Goal: Information Seeking & Learning: Learn about a topic

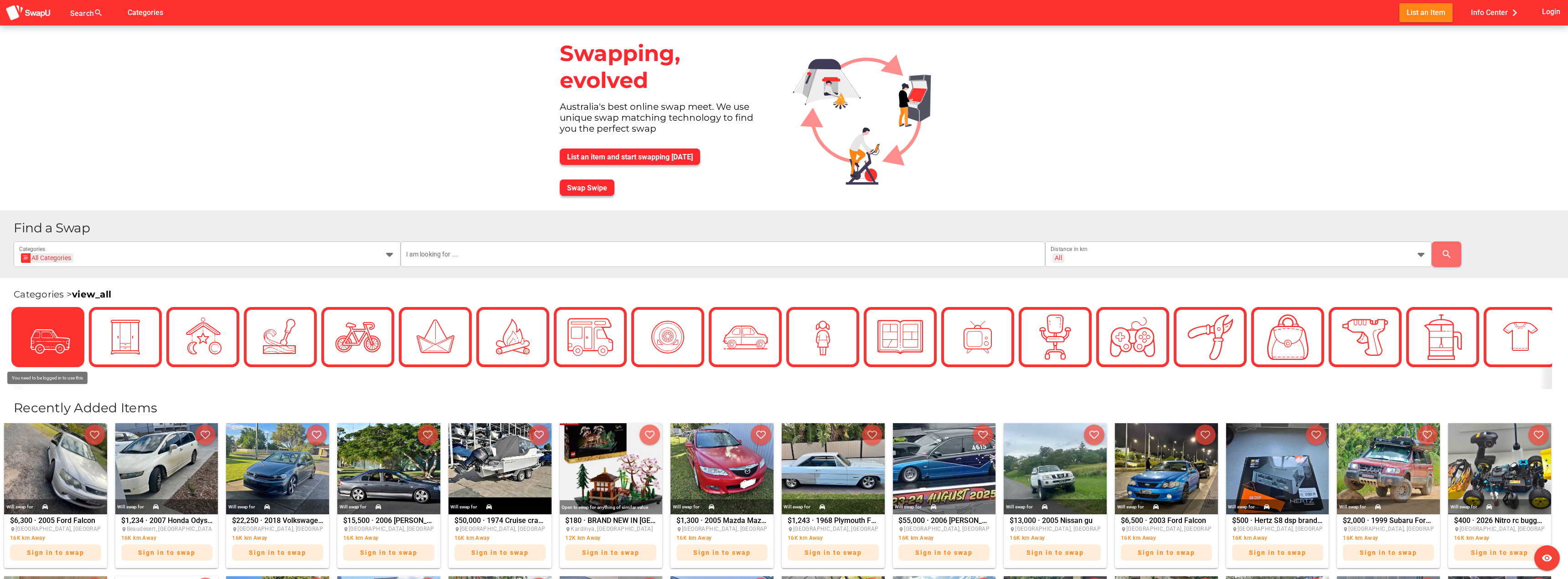
click at [59, 330] on img at bounding box center [47, 337] width 46 height 46
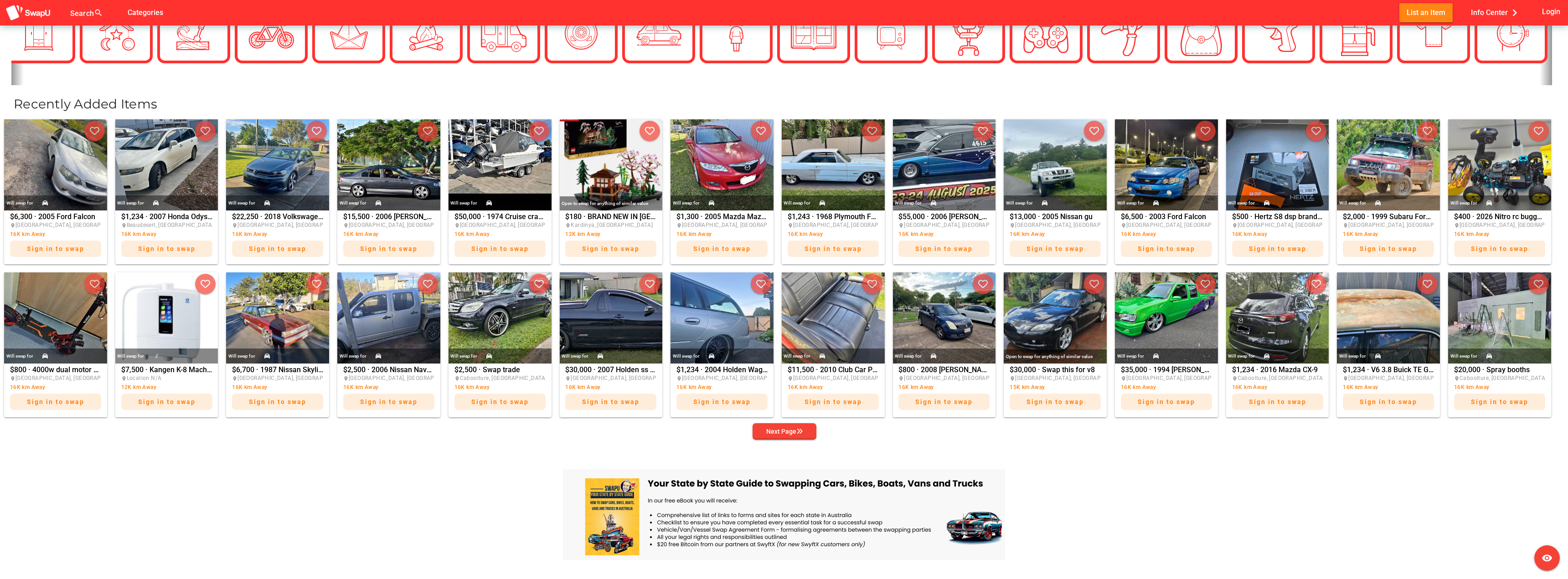
scroll to position [319, 0]
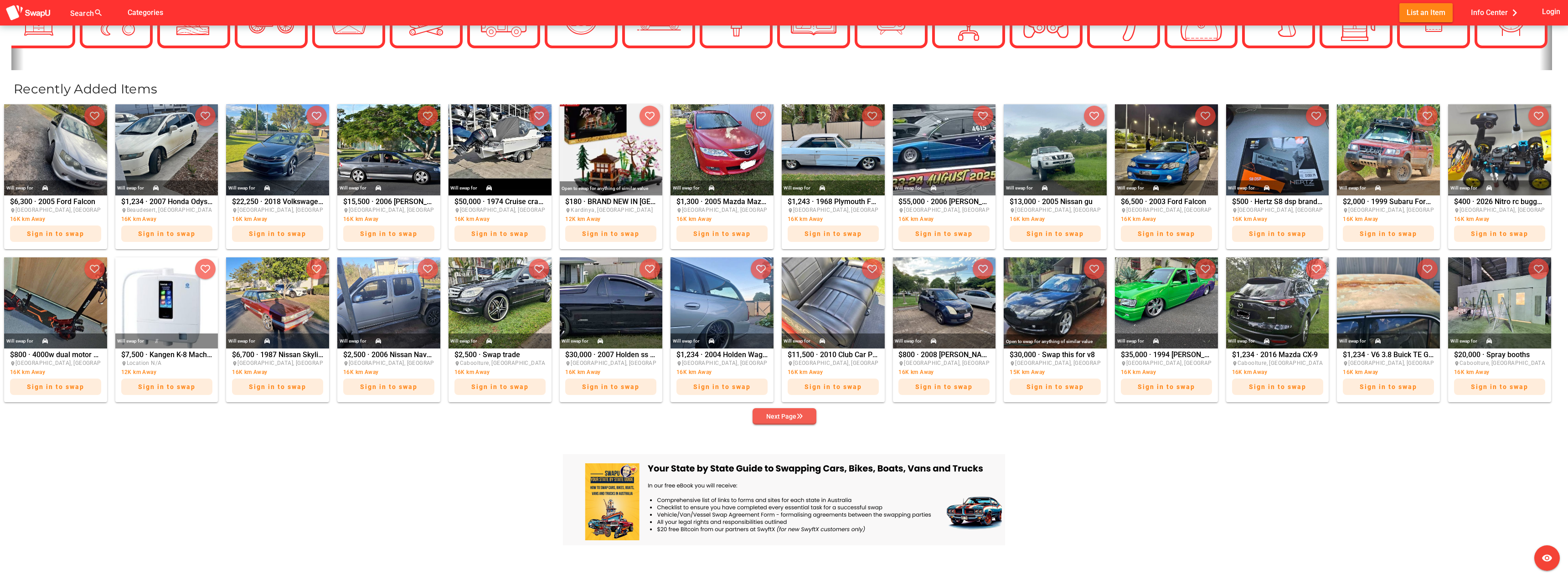
click at [800, 416] on icon "button" at bounding box center [800, 417] width 6 height 6
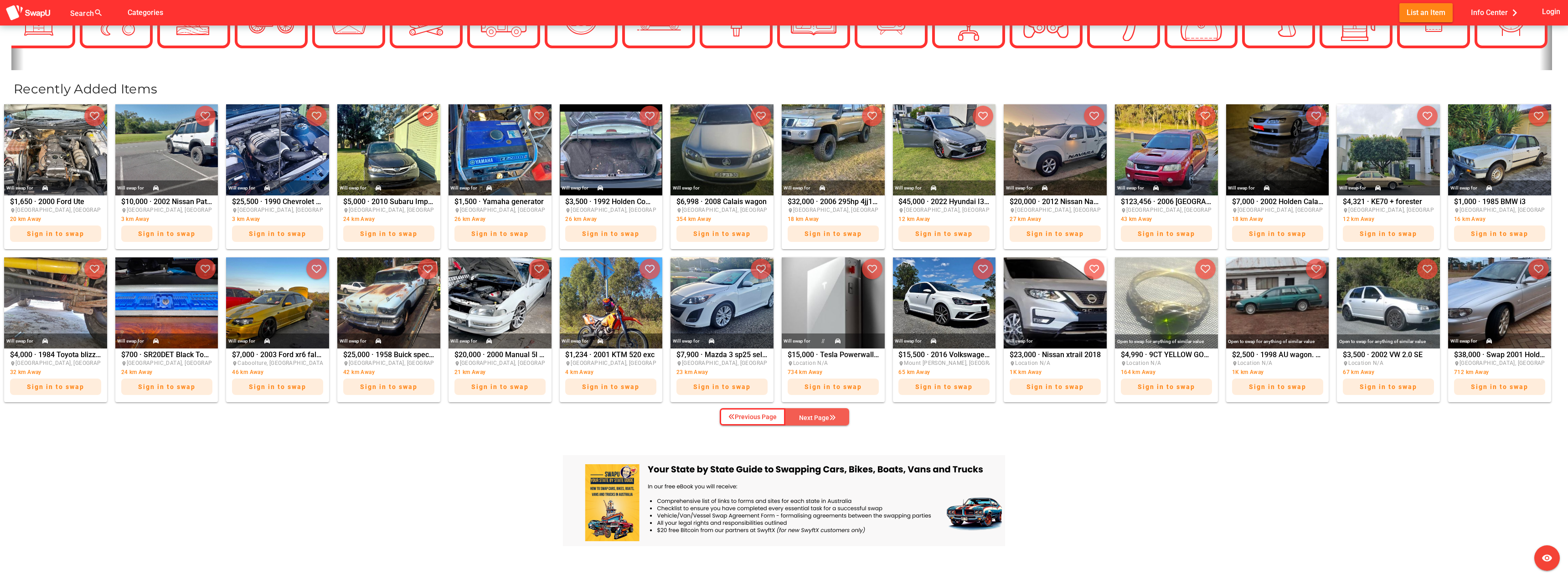
click at [800, 417] on div "Next Page" at bounding box center [817, 418] width 36 height 11
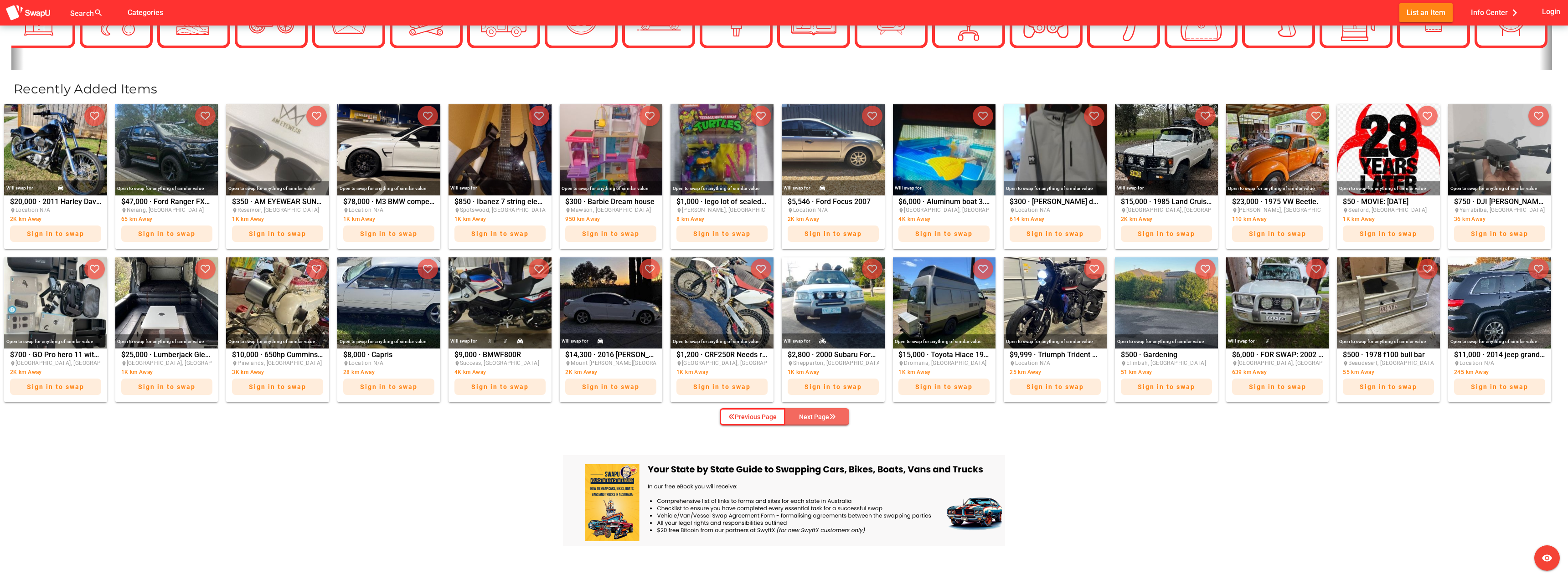
click at [800, 417] on div "Next Page" at bounding box center [817, 418] width 36 height 11
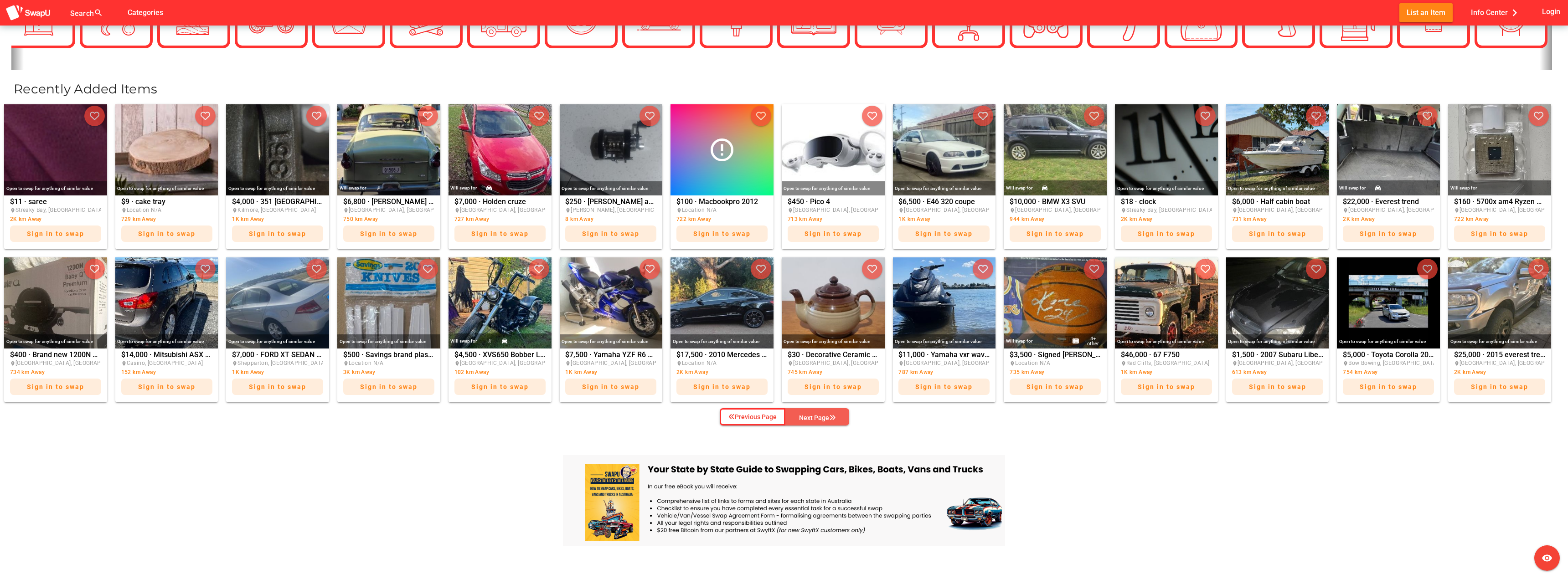
click at [800, 417] on div "Next Page" at bounding box center [817, 418] width 36 height 11
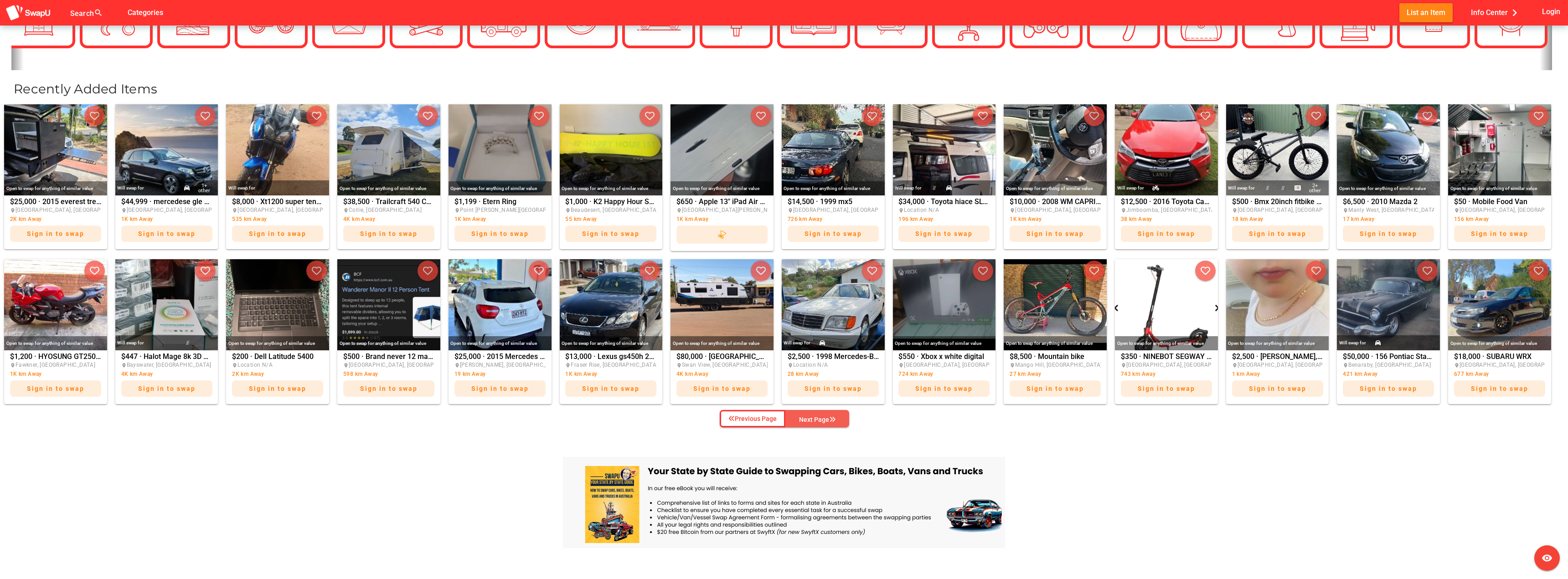
click at [800, 417] on div "Next Page" at bounding box center [817, 420] width 36 height 11
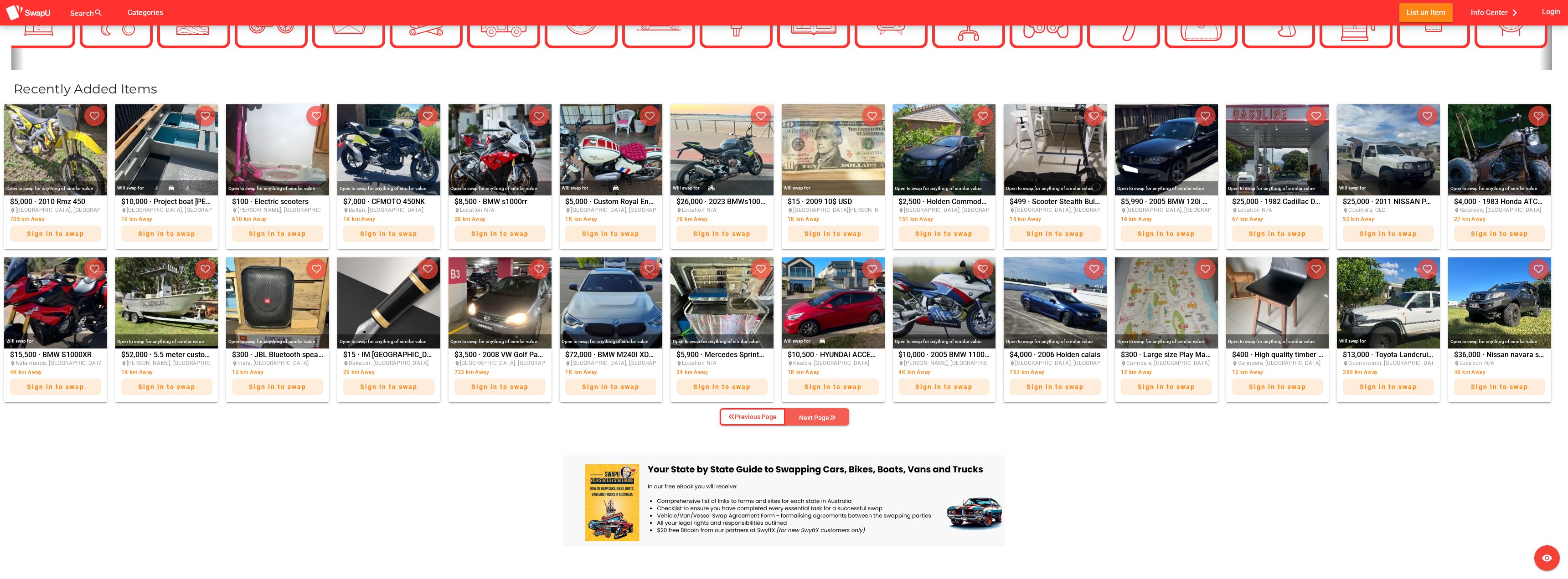
click at [800, 417] on div "Next Page" at bounding box center [817, 418] width 36 height 11
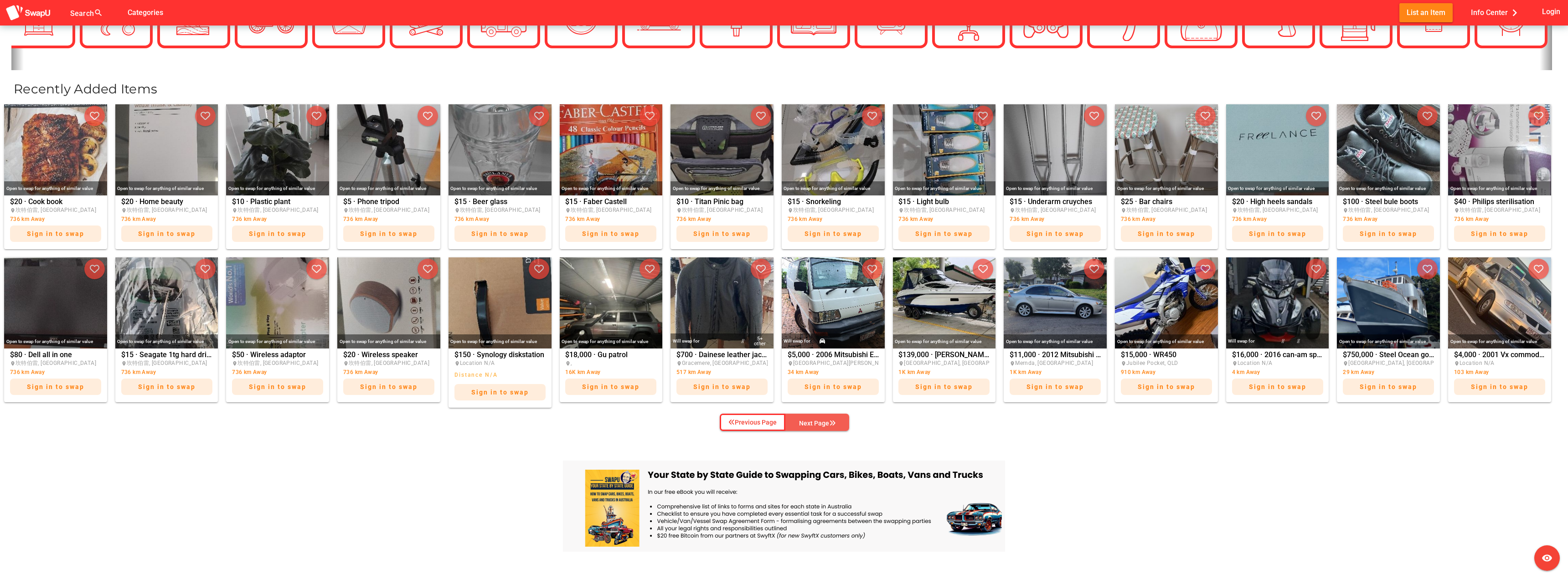
click at [800, 417] on span "Next Page" at bounding box center [817, 423] width 49 height 14
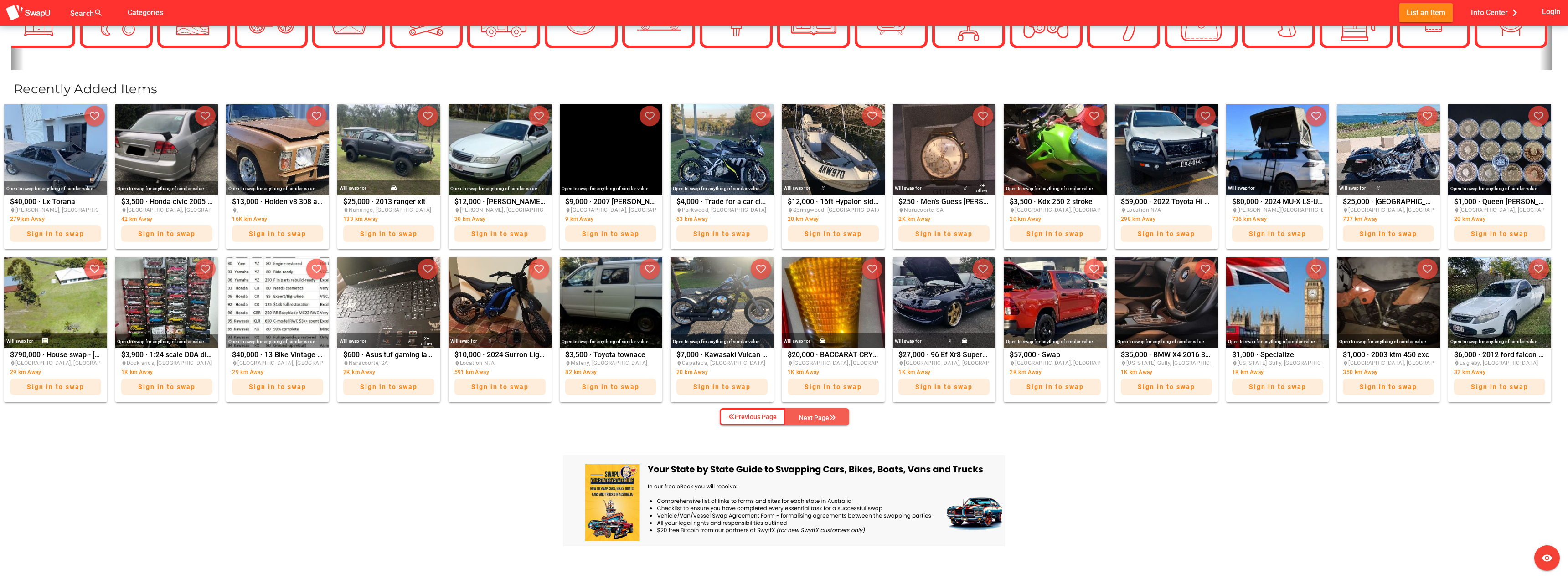
click at [800, 417] on div "Next Page" at bounding box center [817, 418] width 36 height 11
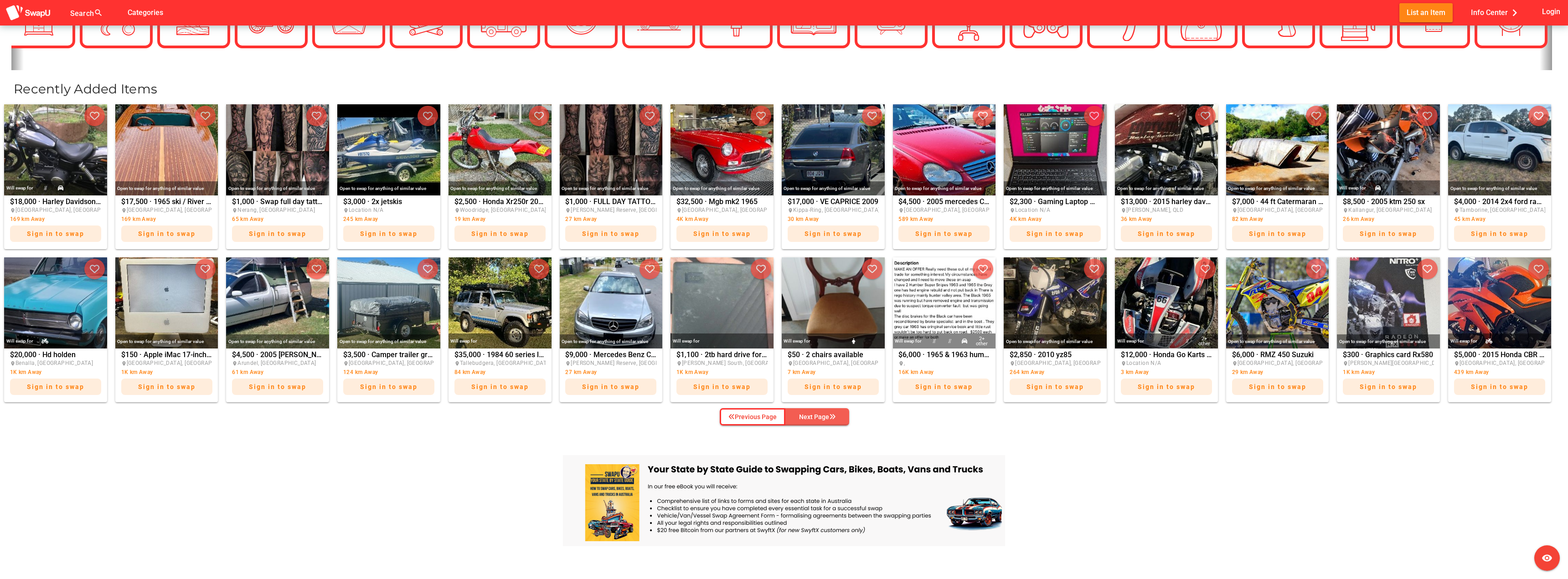
click at [800, 417] on div "Next Page" at bounding box center [817, 418] width 36 height 11
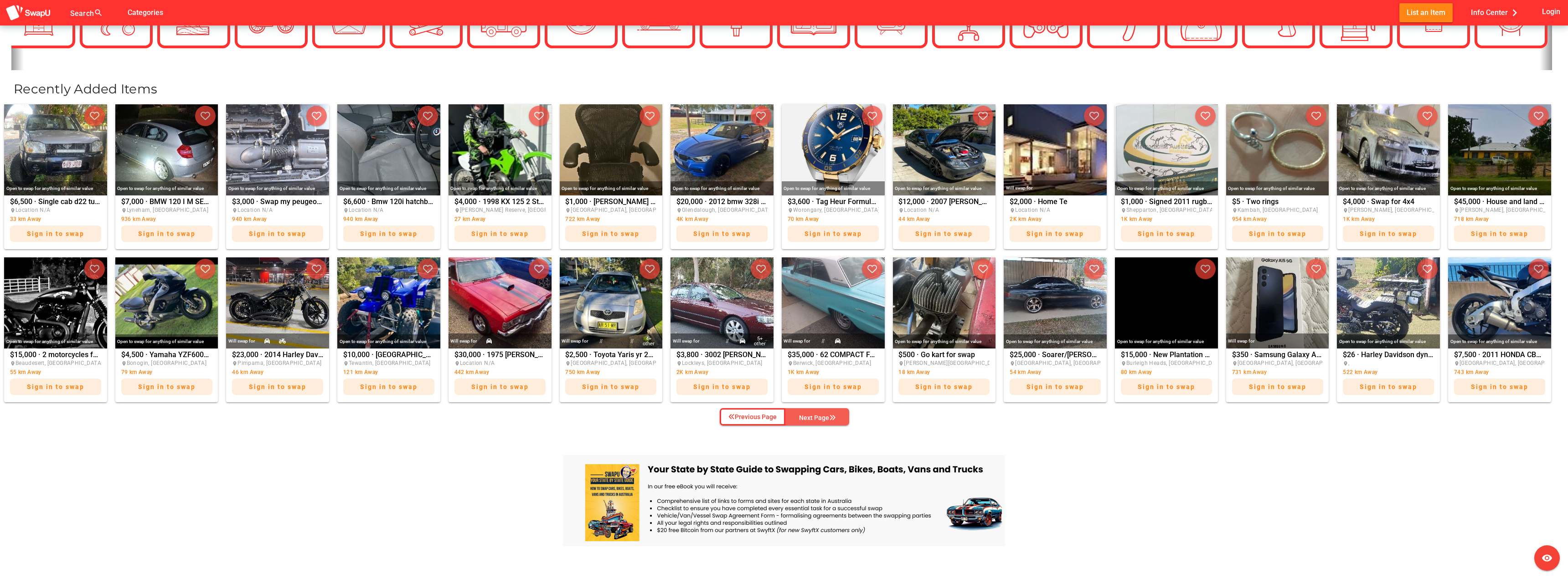
click at [800, 417] on div "Next Page" at bounding box center [817, 418] width 36 height 11
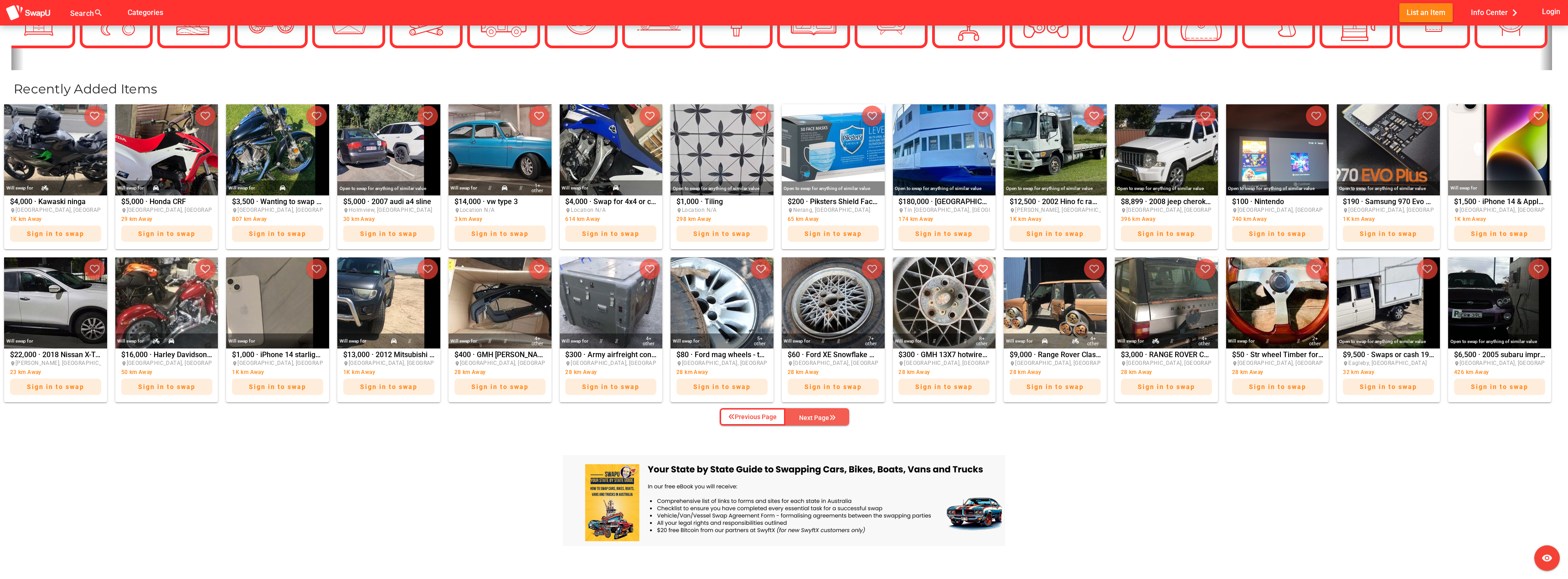
click at [800, 417] on div "Next Page" at bounding box center [817, 418] width 36 height 11
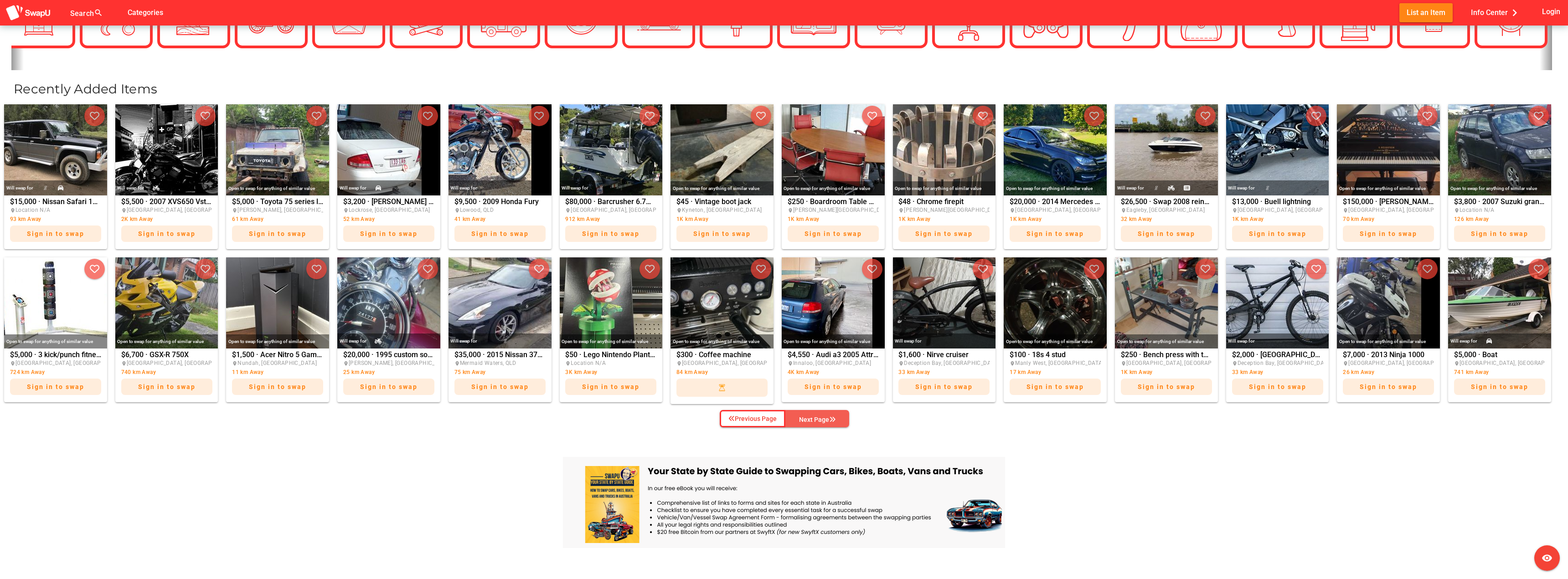
click at [800, 417] on div "Next Page" at bounding box center [817, 420] width 36 height 11
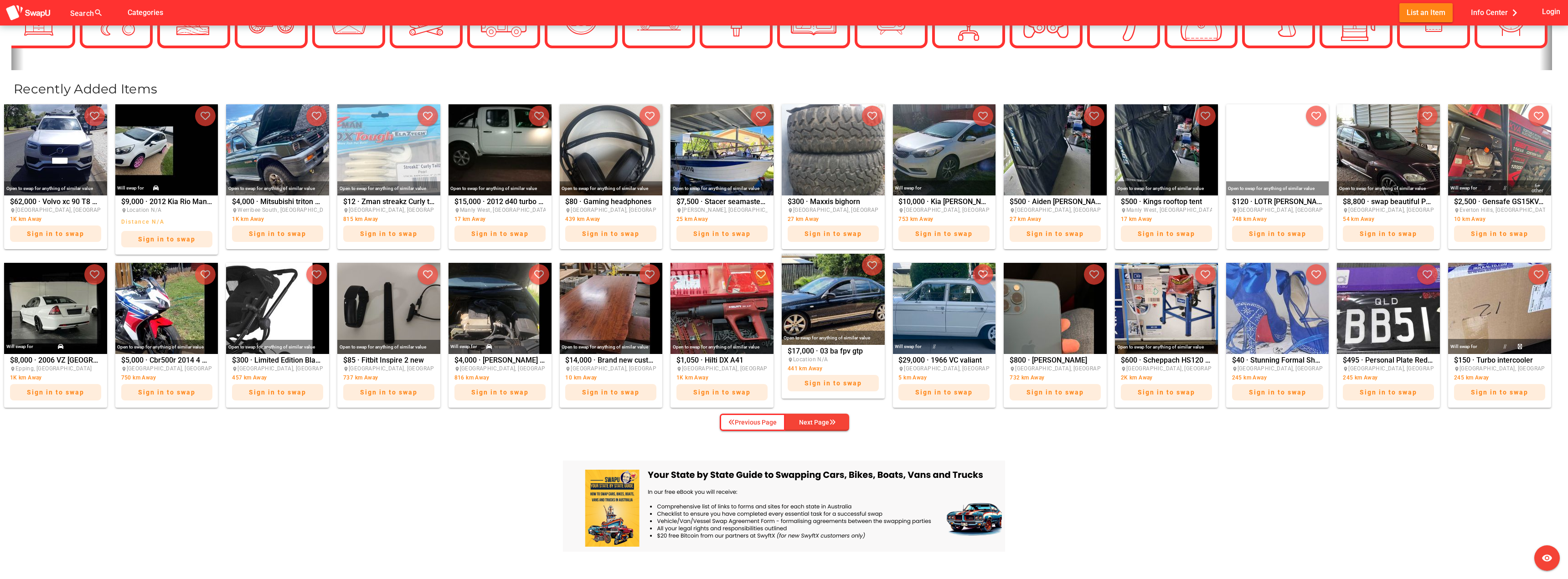
click at [829, 340] on div "Open to swap for anything of similar value" at bounding box center [833, 338] width 103 height 14
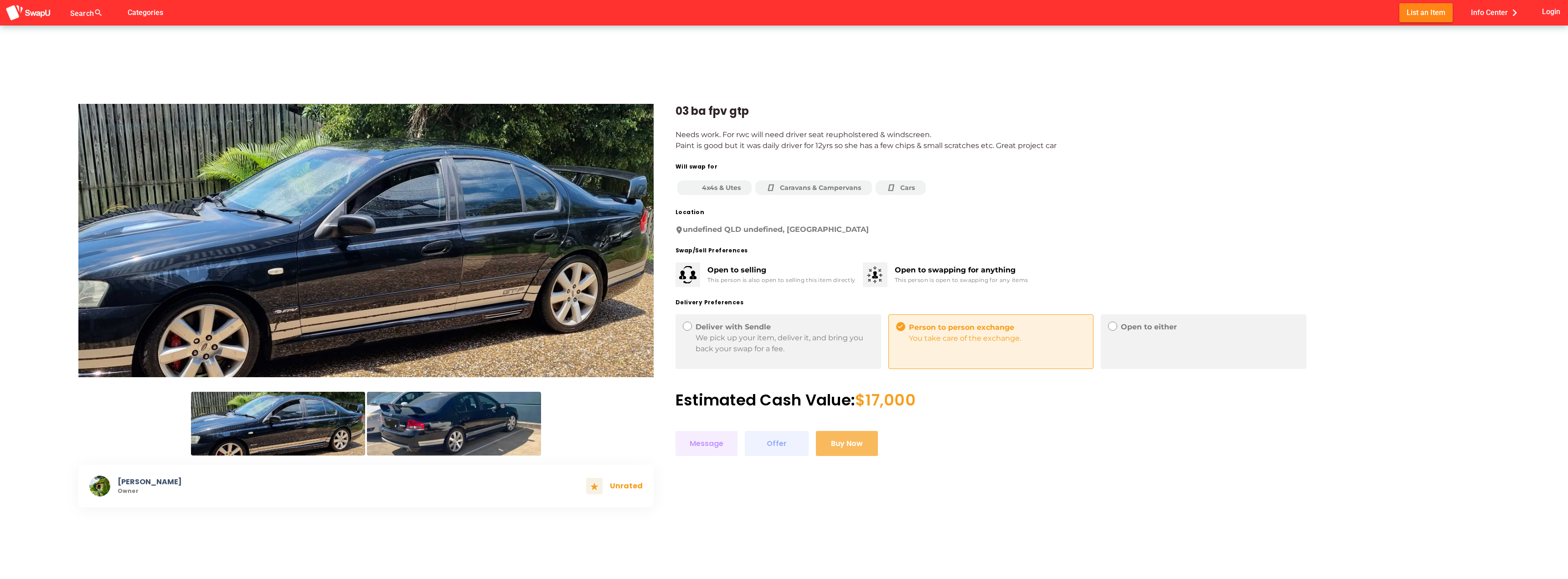
click at [616, 240] on img at bounding box center [366, 240] width 575 height 274
click at [451, 430] on img at bounding box center [454, 423] width 174 height 63
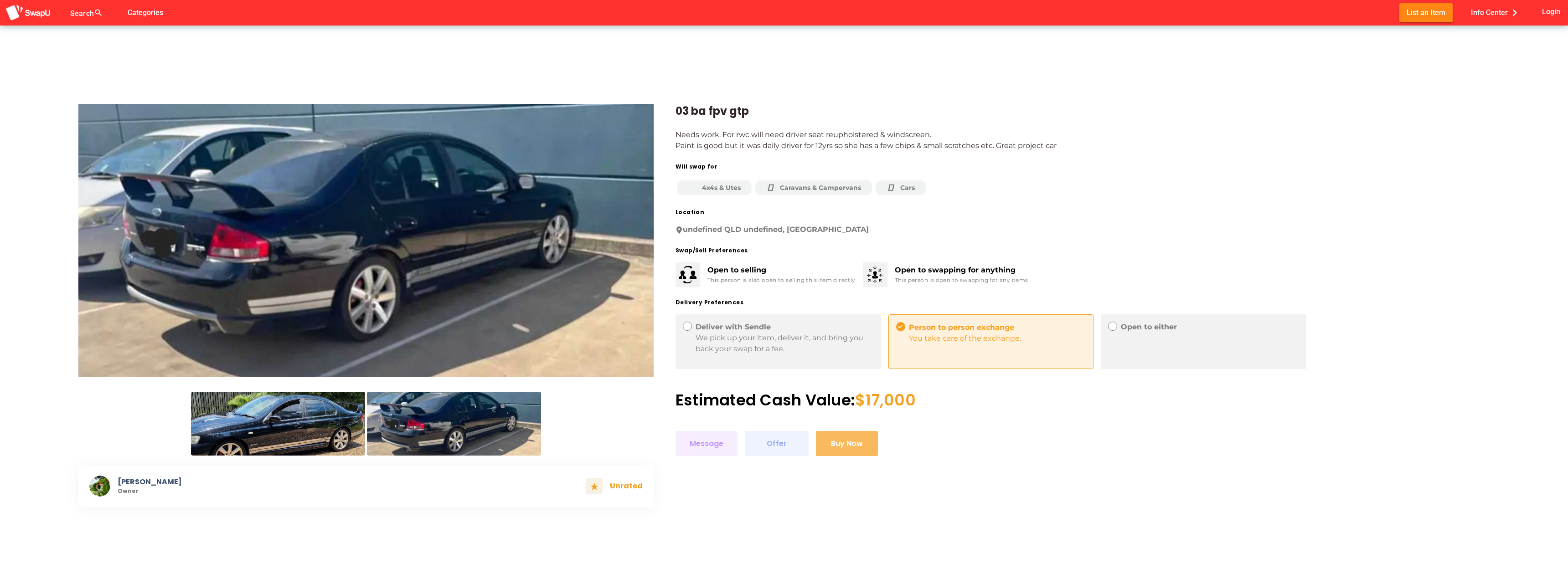
click at [316, 421] on img at bounding box center [278, 423] width 174 height 63
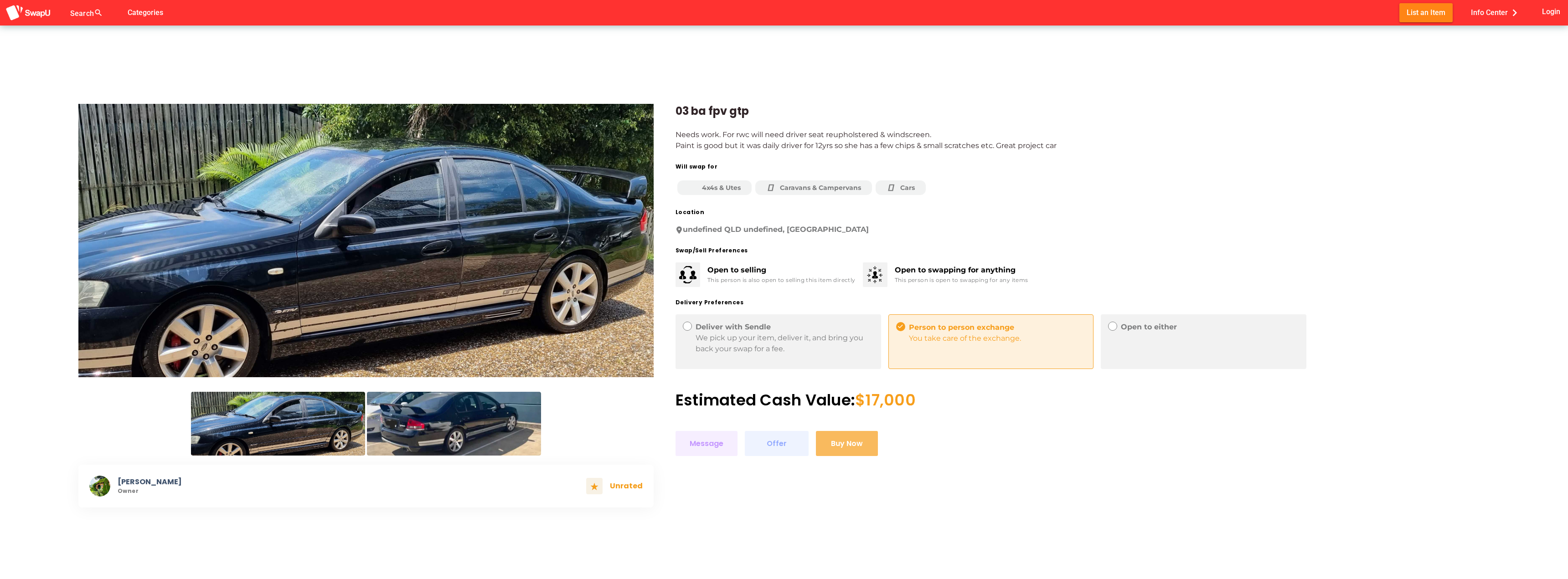
click at [941, 347] on div "Person to person exchange You take care of the exchange." at bounding box center [991, 342] width 206 height 55
click at [904, 350] on div "Person to person exchange You take care of the exchange." at bounding box center [991, 342] width 206 height 55
click at [901, 328] on icon at bounding box center [900, 327] width 6 height 6
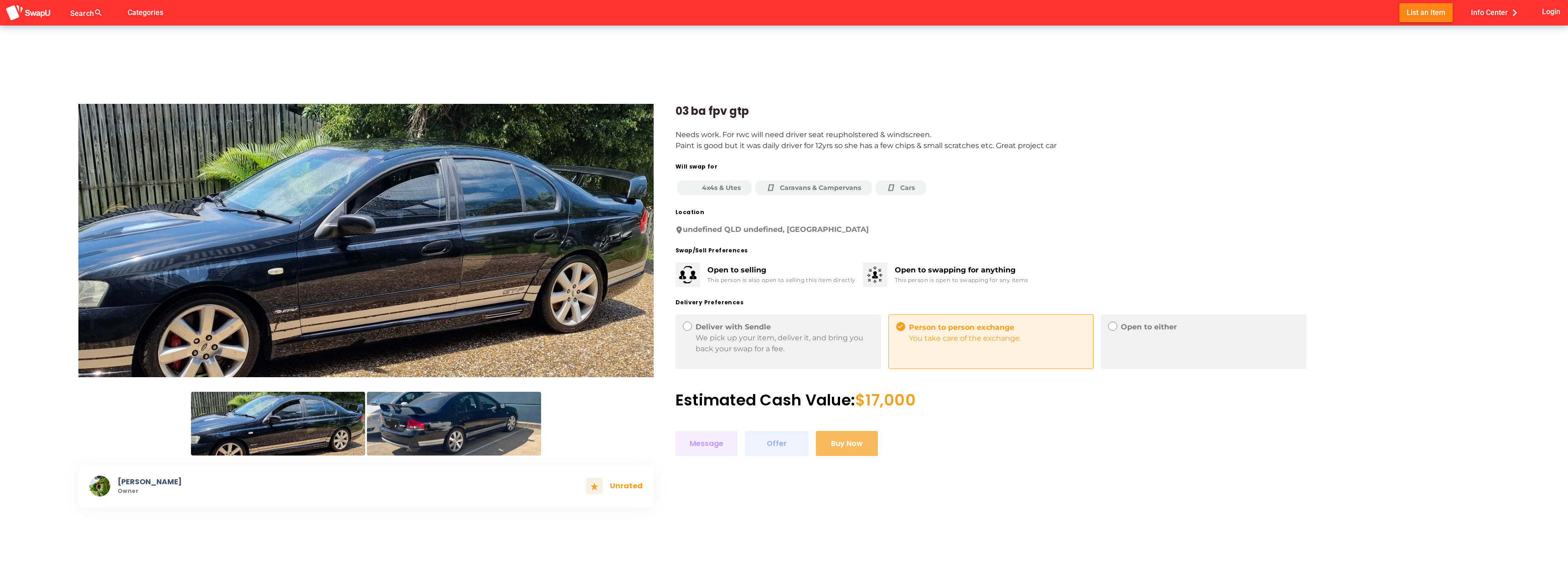
click at [902, 328] on icon at bounding box center [900, 327] width 6 height 6
click at [908, 272] on div "Open to swapping for anything" at bounding box center [962, 271] width 133 height 11
click at [878, 279] on img at bounding box center [876, 275] width 21 height 21
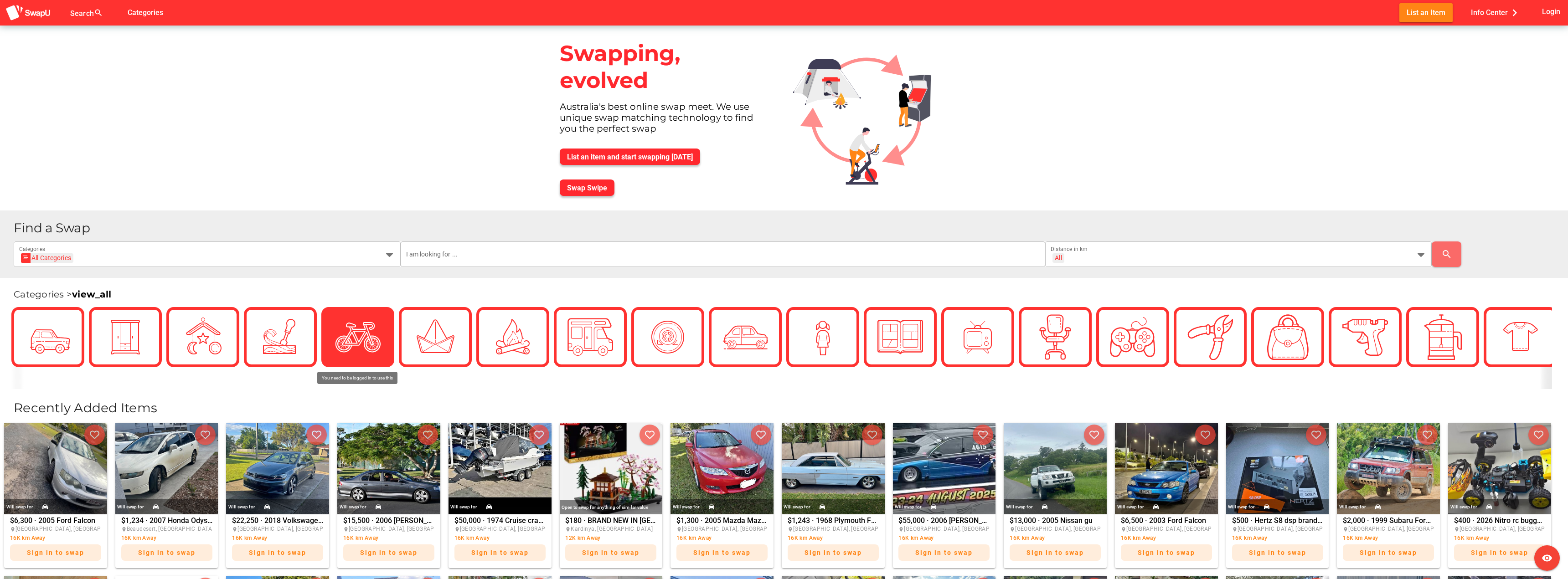
click at [352, 356] on img at bounding box center [357, 337] width 46 height 46
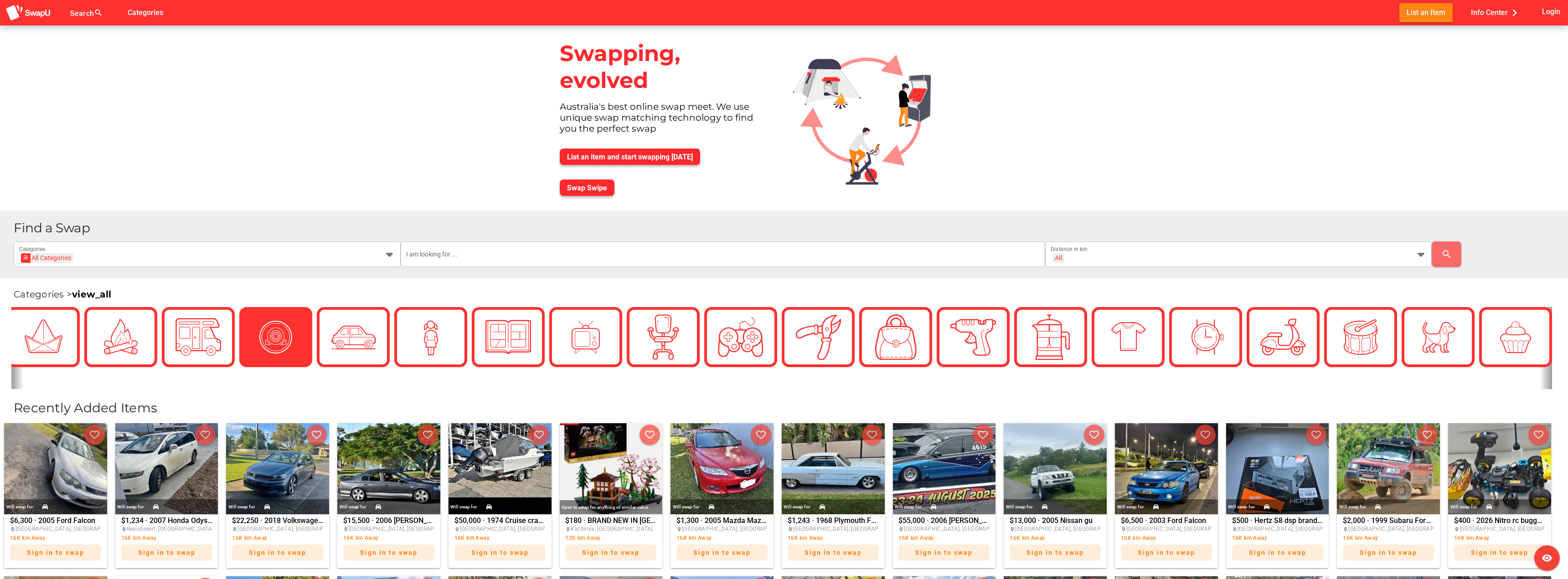
scroll to position [0, 520]
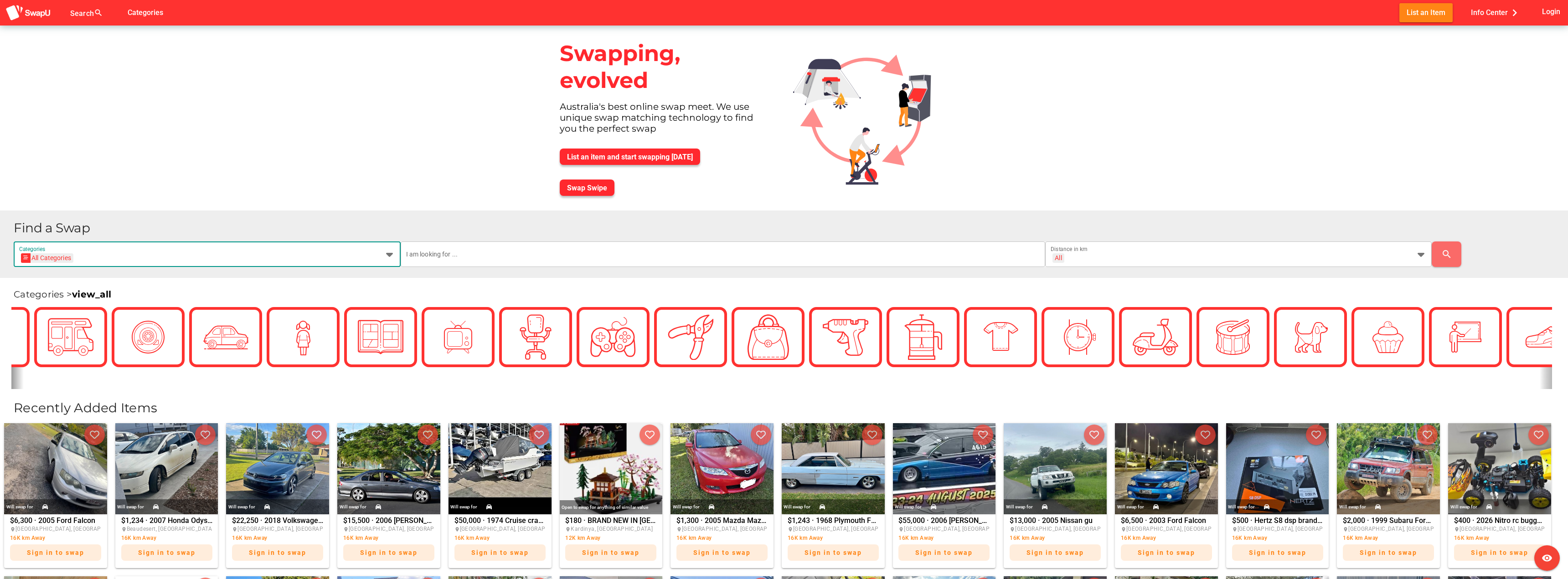
click at [46, 257] on div "All Categories" at bounding box center [47, 259] width 47 height 10
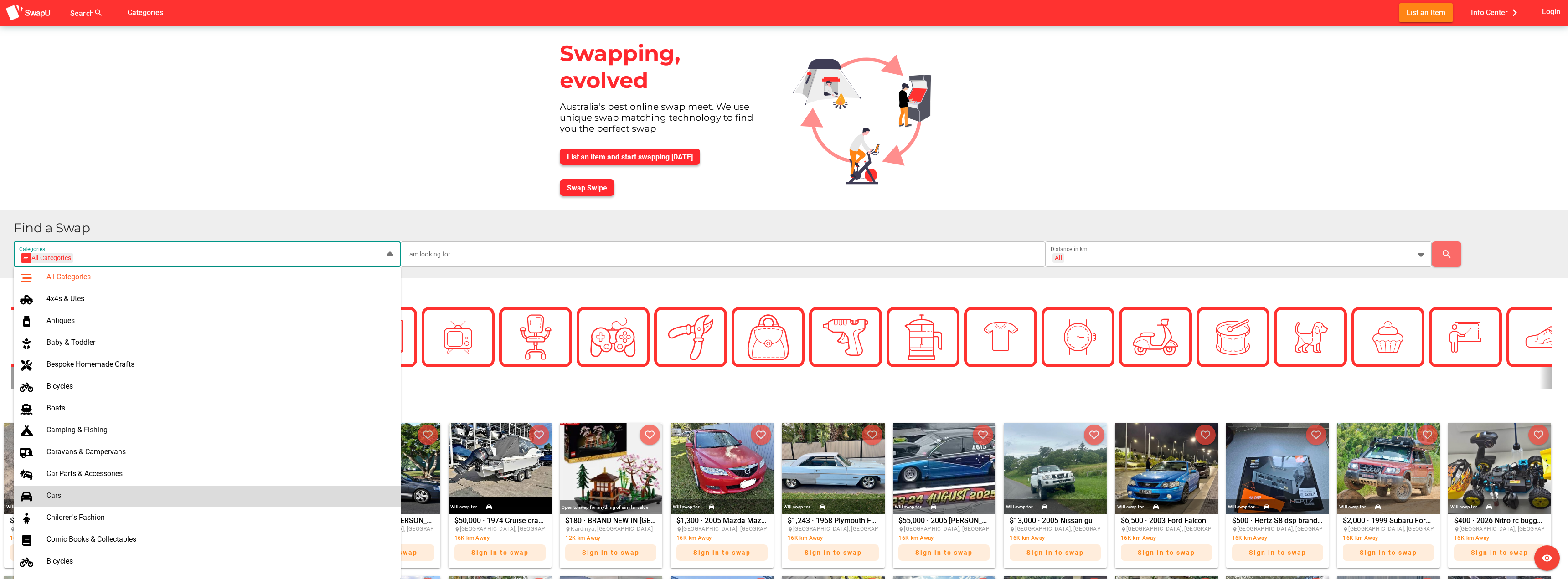
click at [70, 499] on div "Cars" at bounding box center [220, 495] width 347 height 9
type input "Cars"
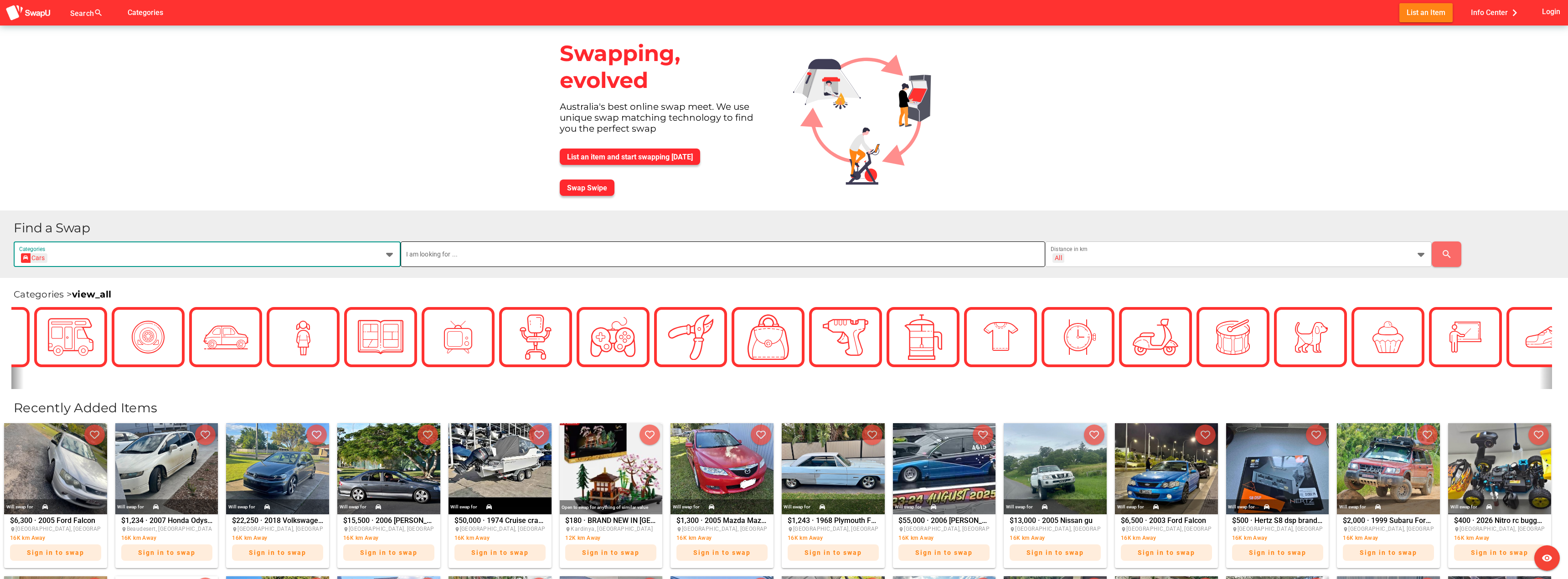
scroll to position [0, 0]
click at [477, 259] on input "text" at bounding box center [723, 255] width 634 height 26
type input "mercedes"
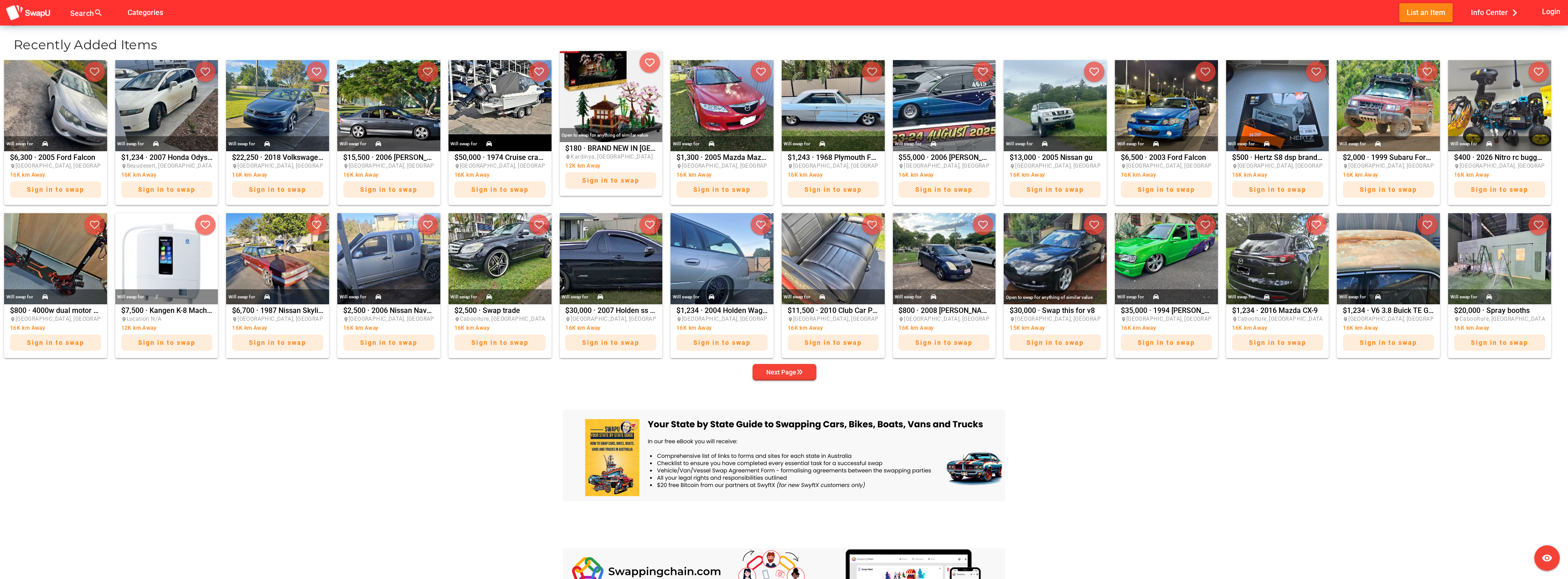
scroll to position [365, 0]
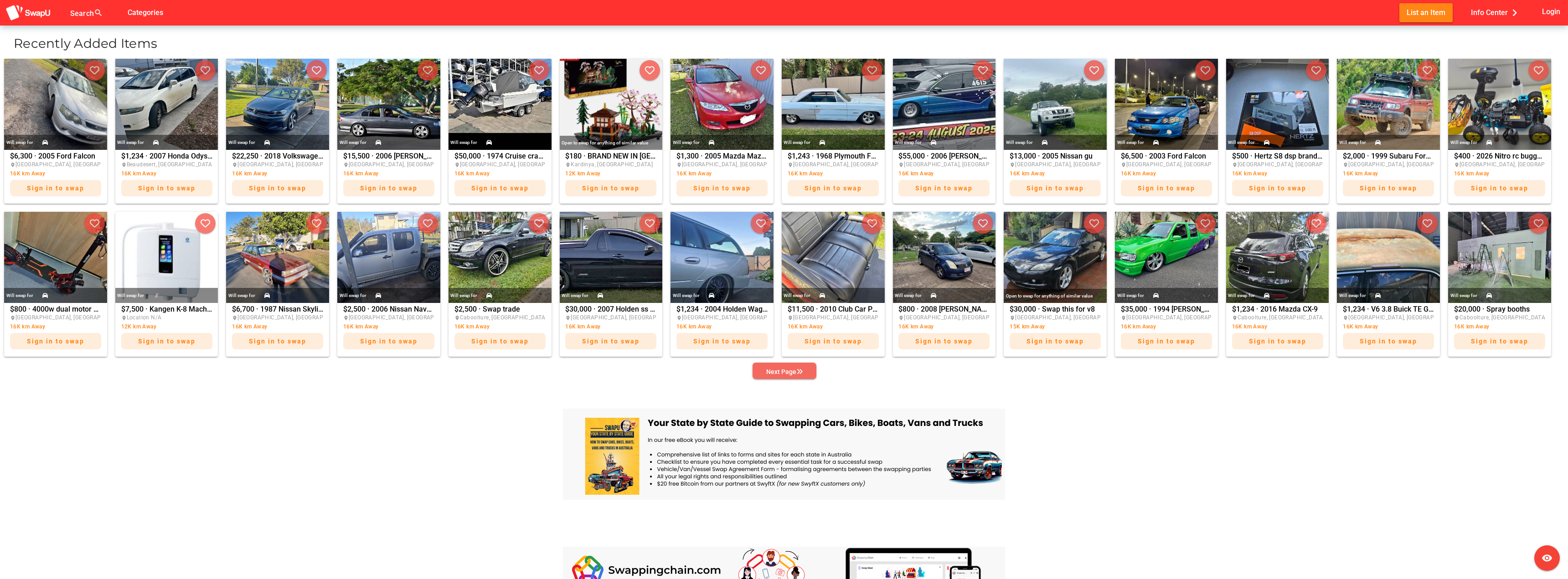
click at [803, 367] on span "Next Page" at bounding box center [784, 372] width 49 height 13
